Goal: Navigation & Orientation: Find specific page/section

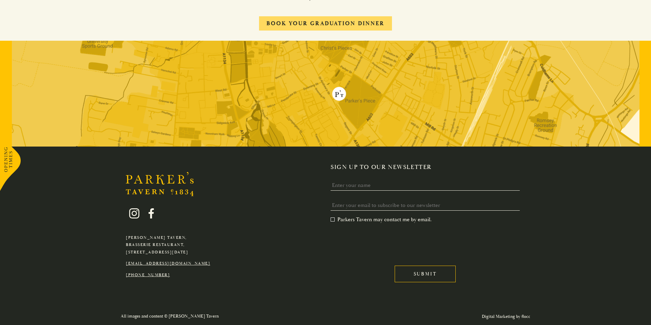
scroll to position [1291, 0]
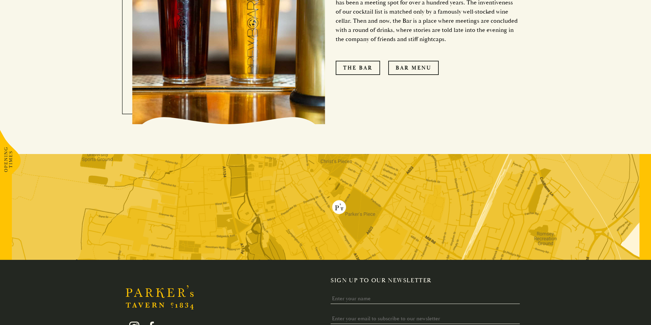
scroll to position [787, 0]
